Goal: Information Seeking & Learning: Learn about a topic

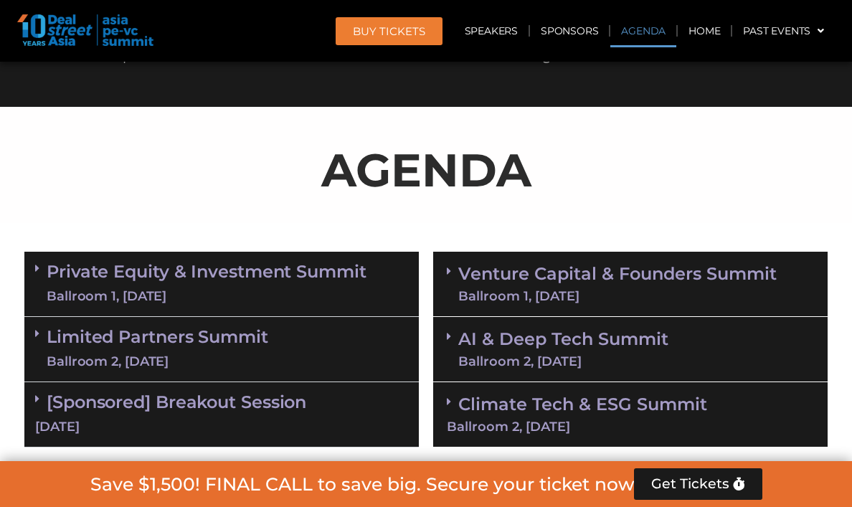
scroll to position [776, 0]
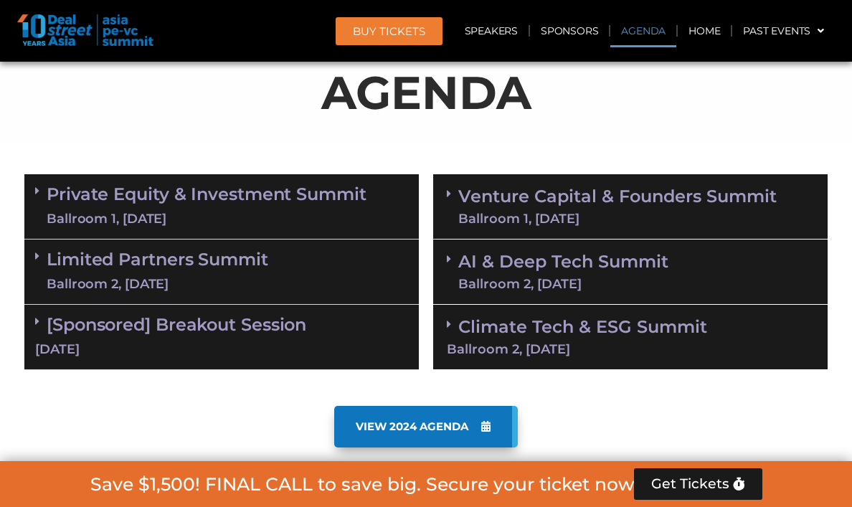
click at [225, 216] on div "Ballroom 1, [DATE]" at bounding box center [207, 219] width 320 height 18
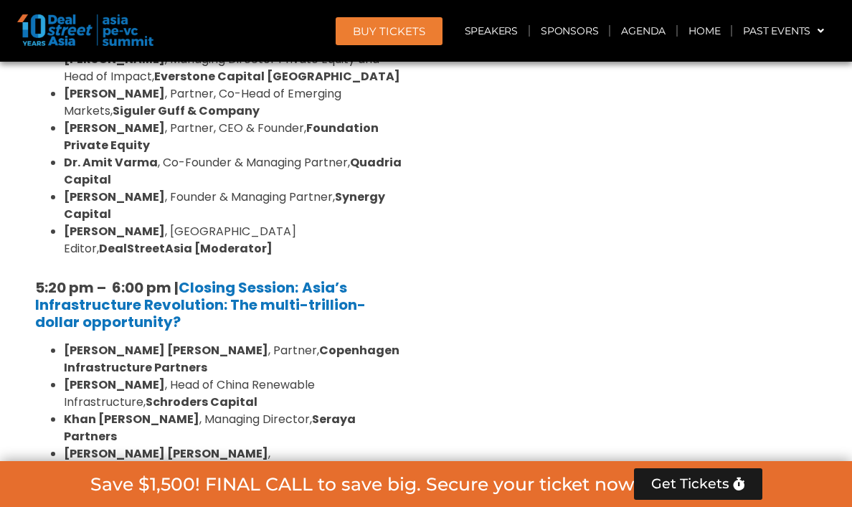
scroll to position [2723, 0]
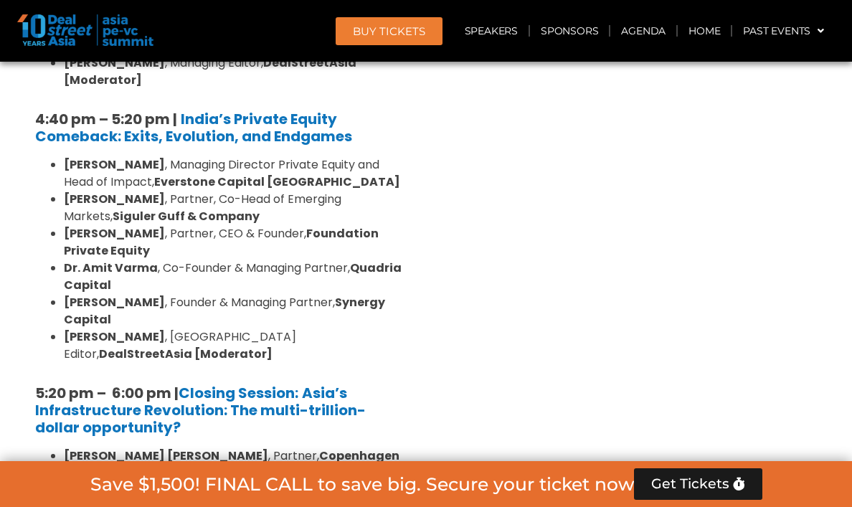
drag, startPoint x: 135, startPoint y: 262, endPoint x: 359, endPoint y: 263, distance: 223.8
click at [359, 482] on li "[PERSON_NAME] , Head of China Renewable Infrastructure, Schroders Capital" at bounding box center [236, 499] width 344 height 34
copy li "Head of China Renewable Infrastructure"
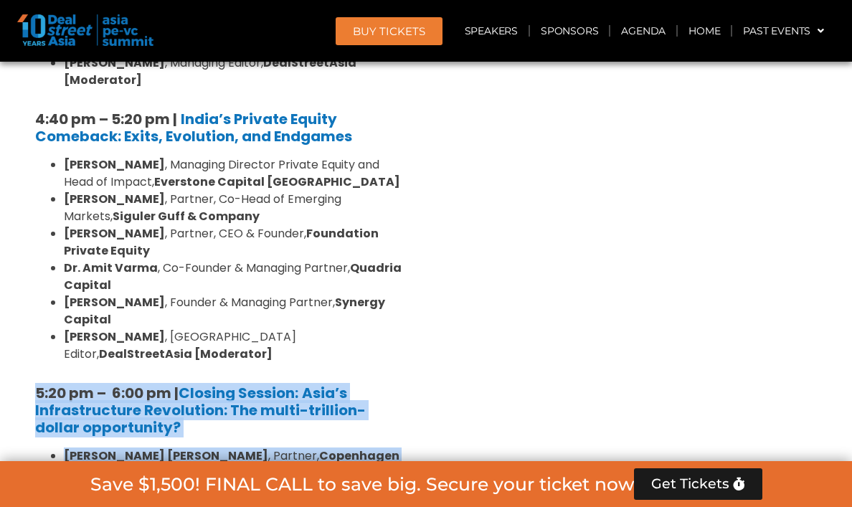
drag, startPoint x: 248, startPoint y: 329, endPoint x: 339, endPoint y: 131, distance: 218.0
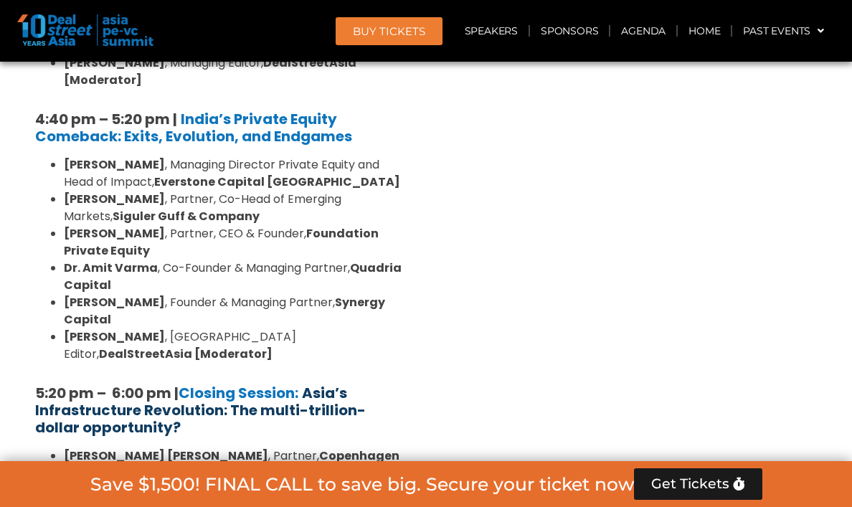
drag, startPoint x: 355, startPoint y: 298, endPoint x: 308, endPoint y: 166, distance: 139.3
copy div "Asia’s Infrastructure Revolution: The multi-trillion-dollar opportunity? [PERSO…"
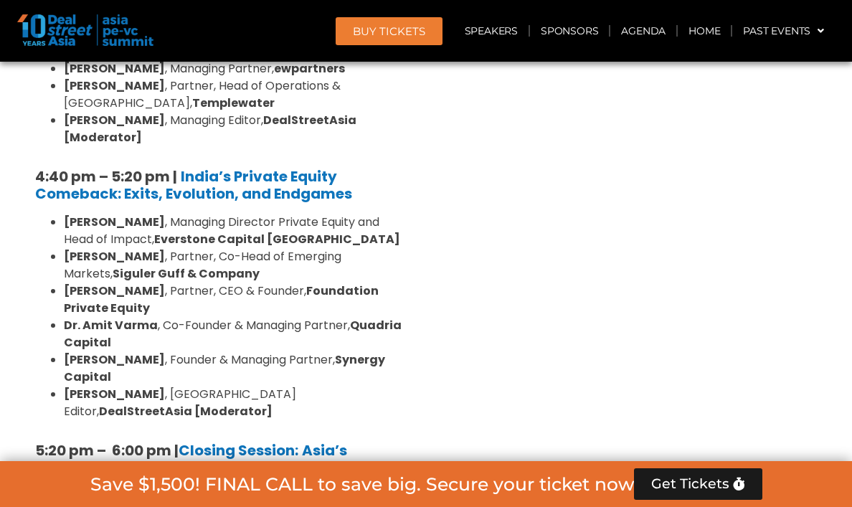
scroll to position [2617, 0]
